Goal: Information Seeking & Learning: Learn about a topic

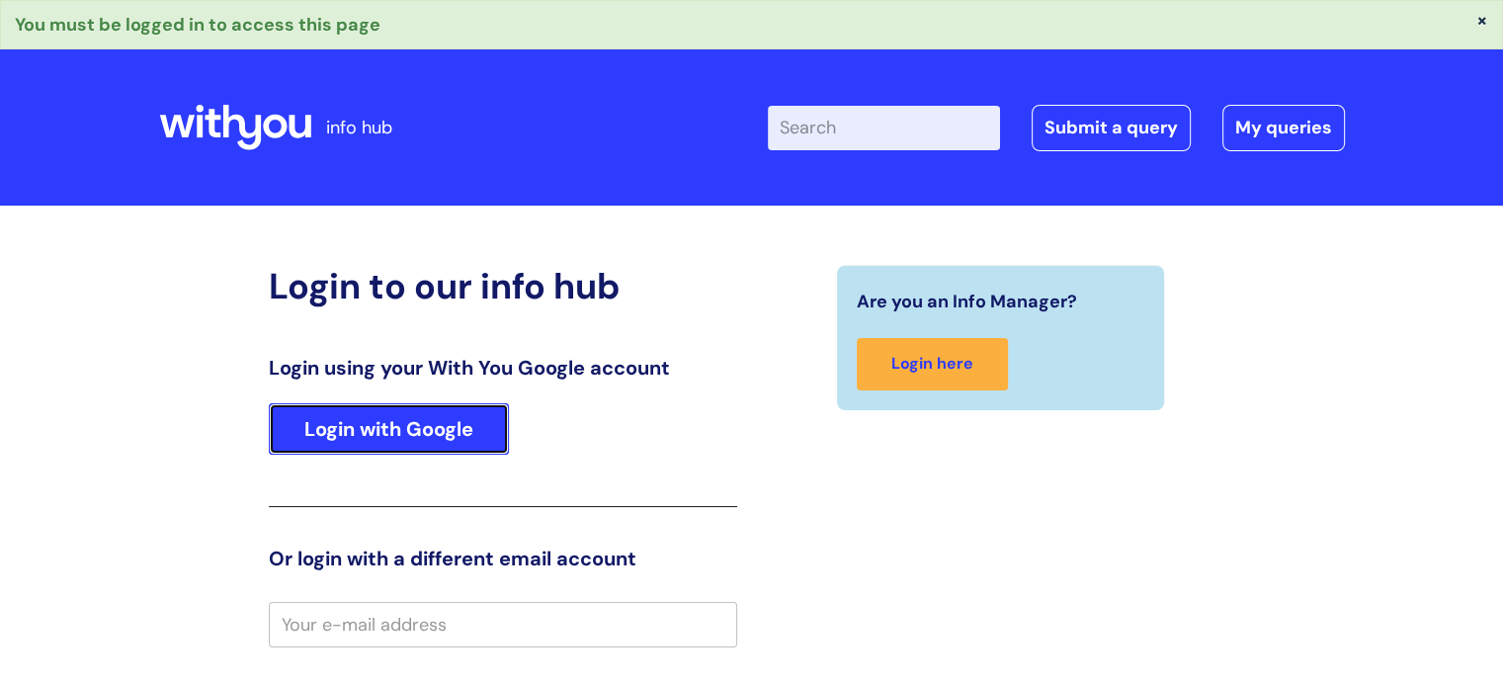
click at [381, 427] on link "Login with Google" at bounding box center [389, 428] width 240 height 51
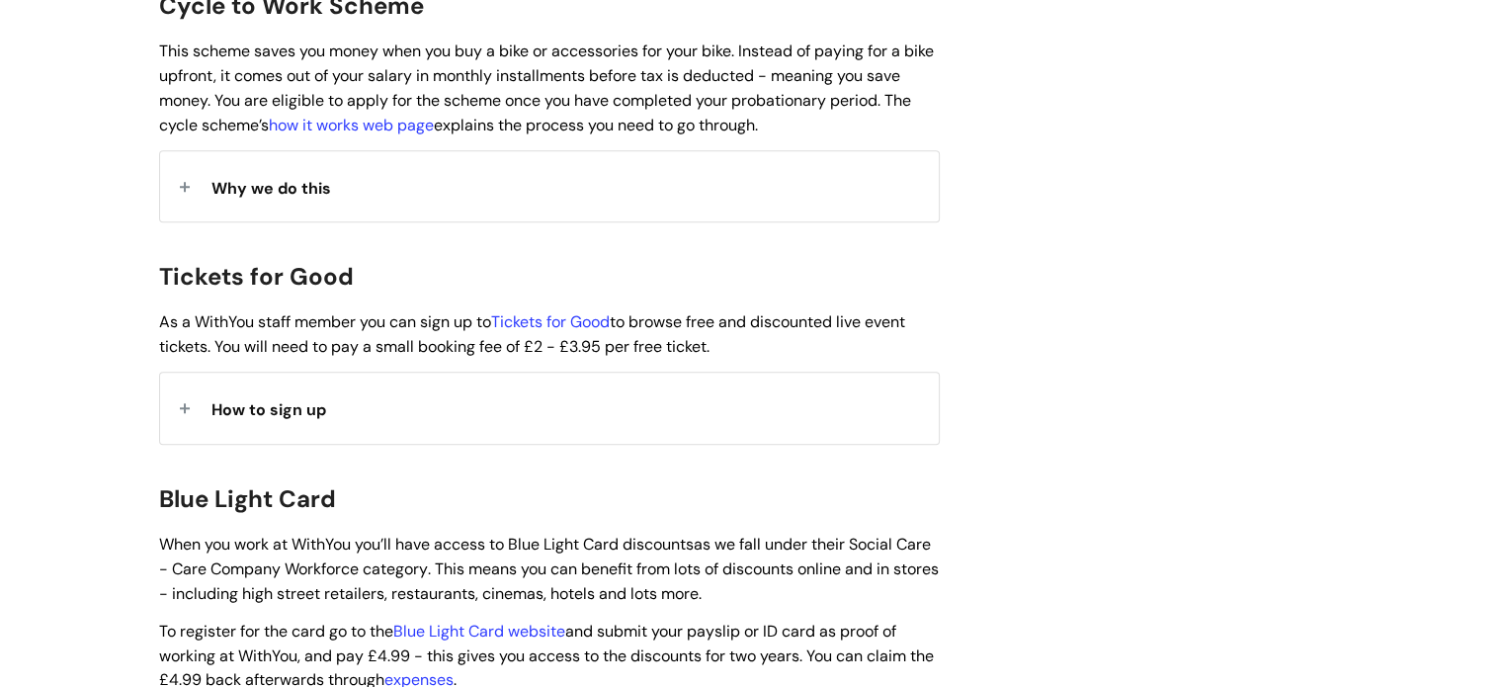
scroll to position [1680, 0]
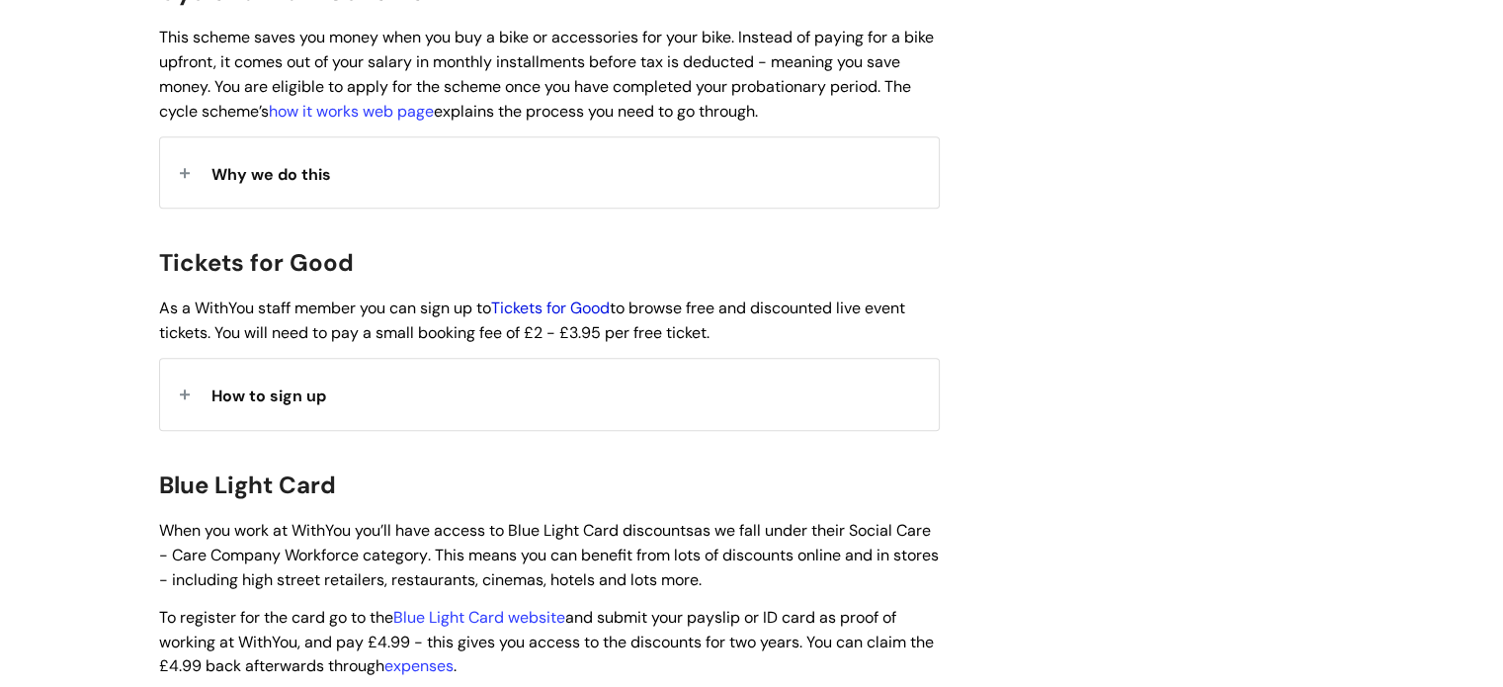
click at [542, 297] on link "Tickets for Good" at bounding box center [550, 307] width 119 height 21
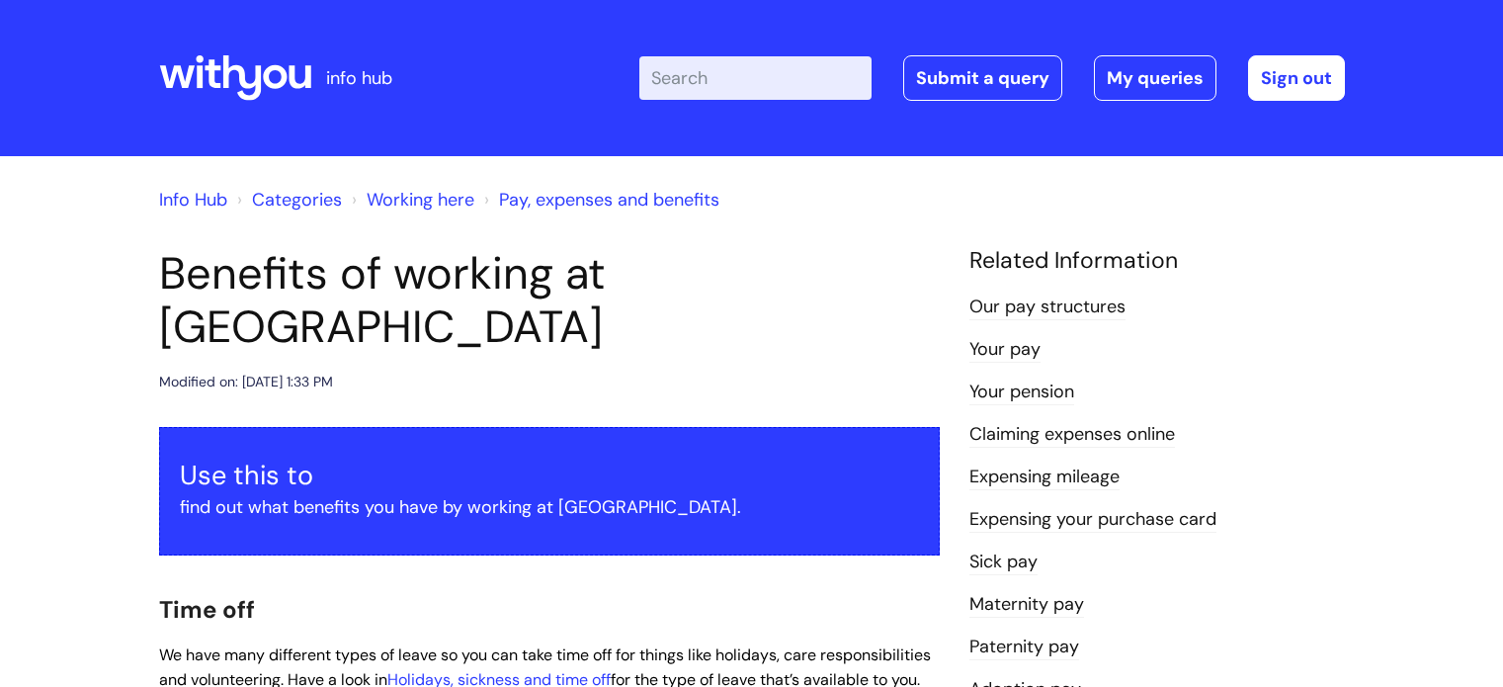
scroll to position [1890, 0]
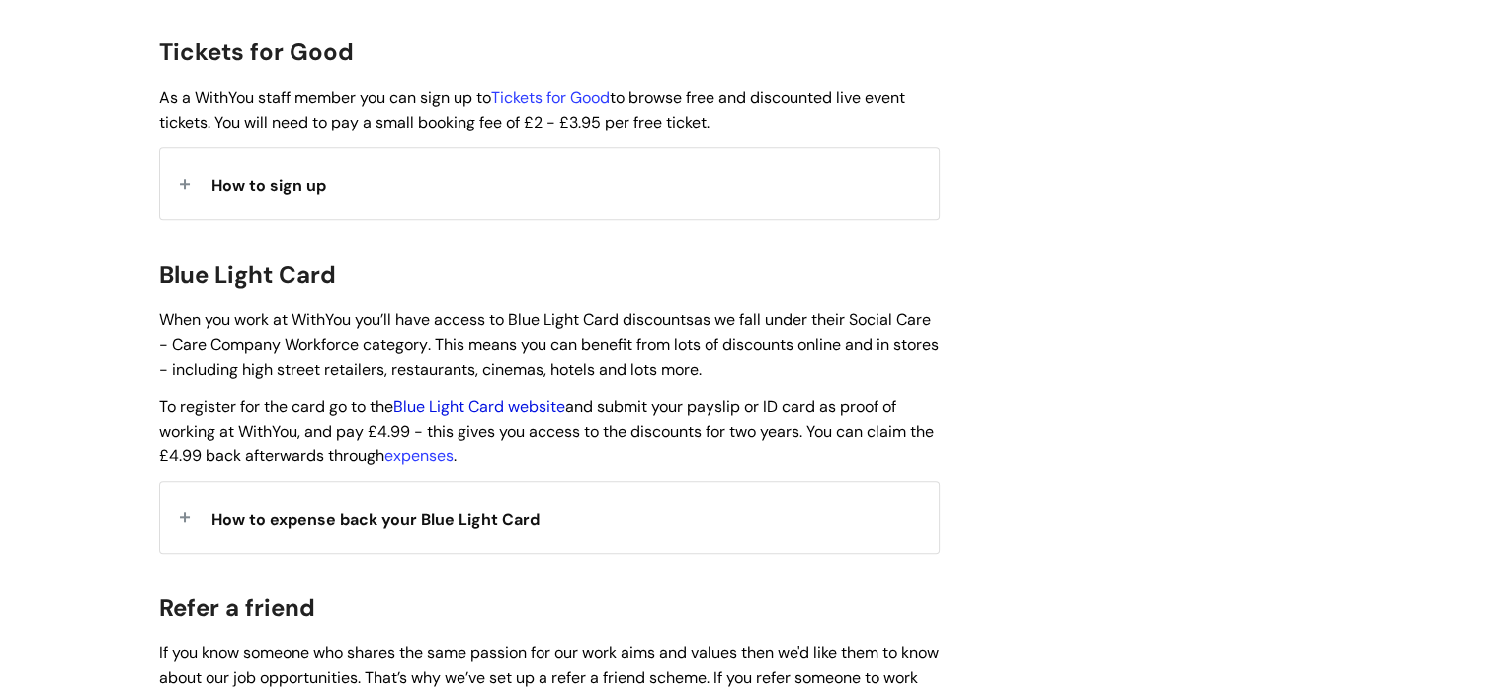
click at [490, 396] on link "Blue Light Card website" at bounding box center [479, 406] width 172 height 21
